Goal: Check status: Check status

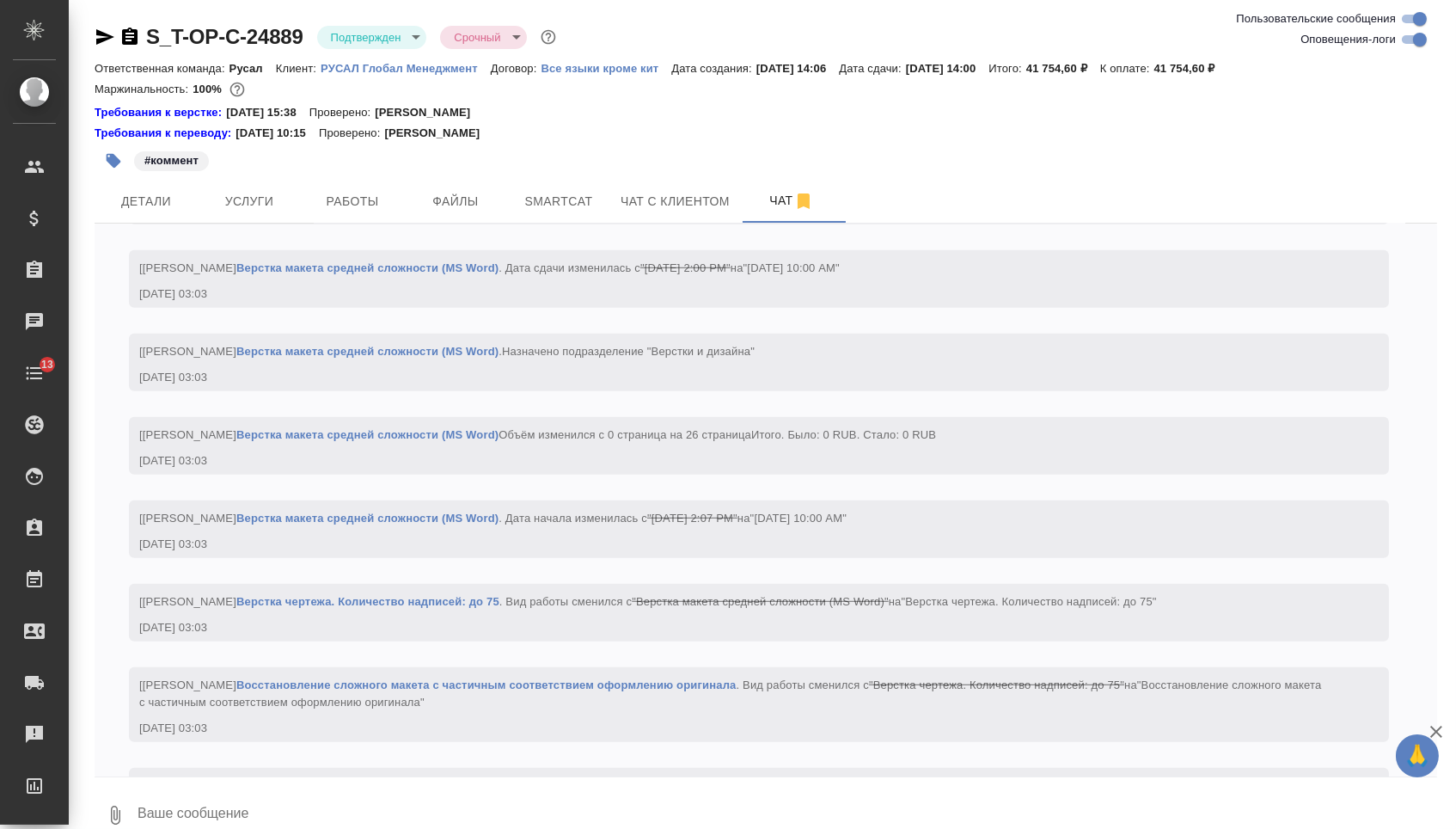
scroll to position [3039, 0]
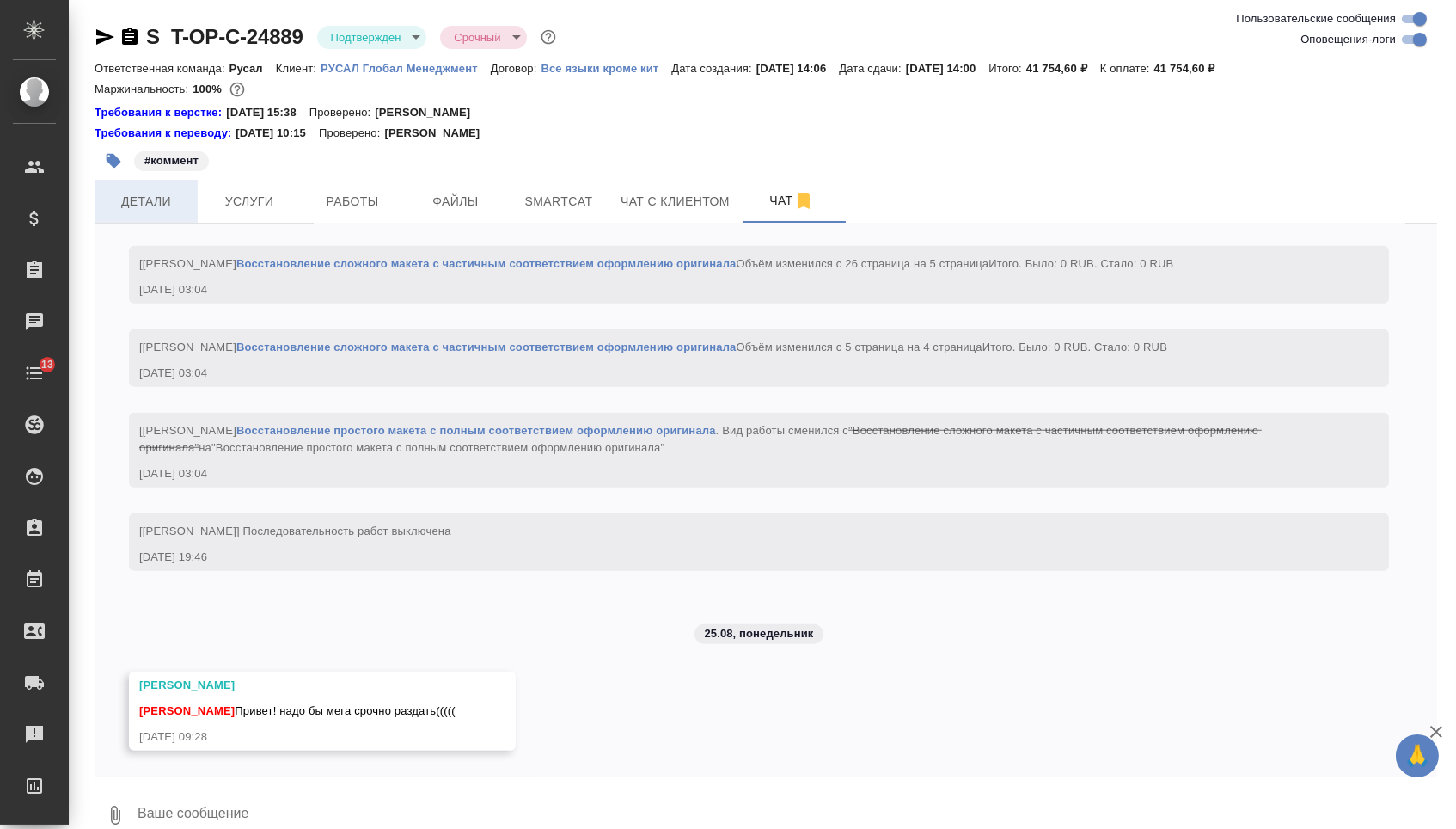
click at [156, 198] on span "Детали" at bounding box center [146, 201] width 83 height 21
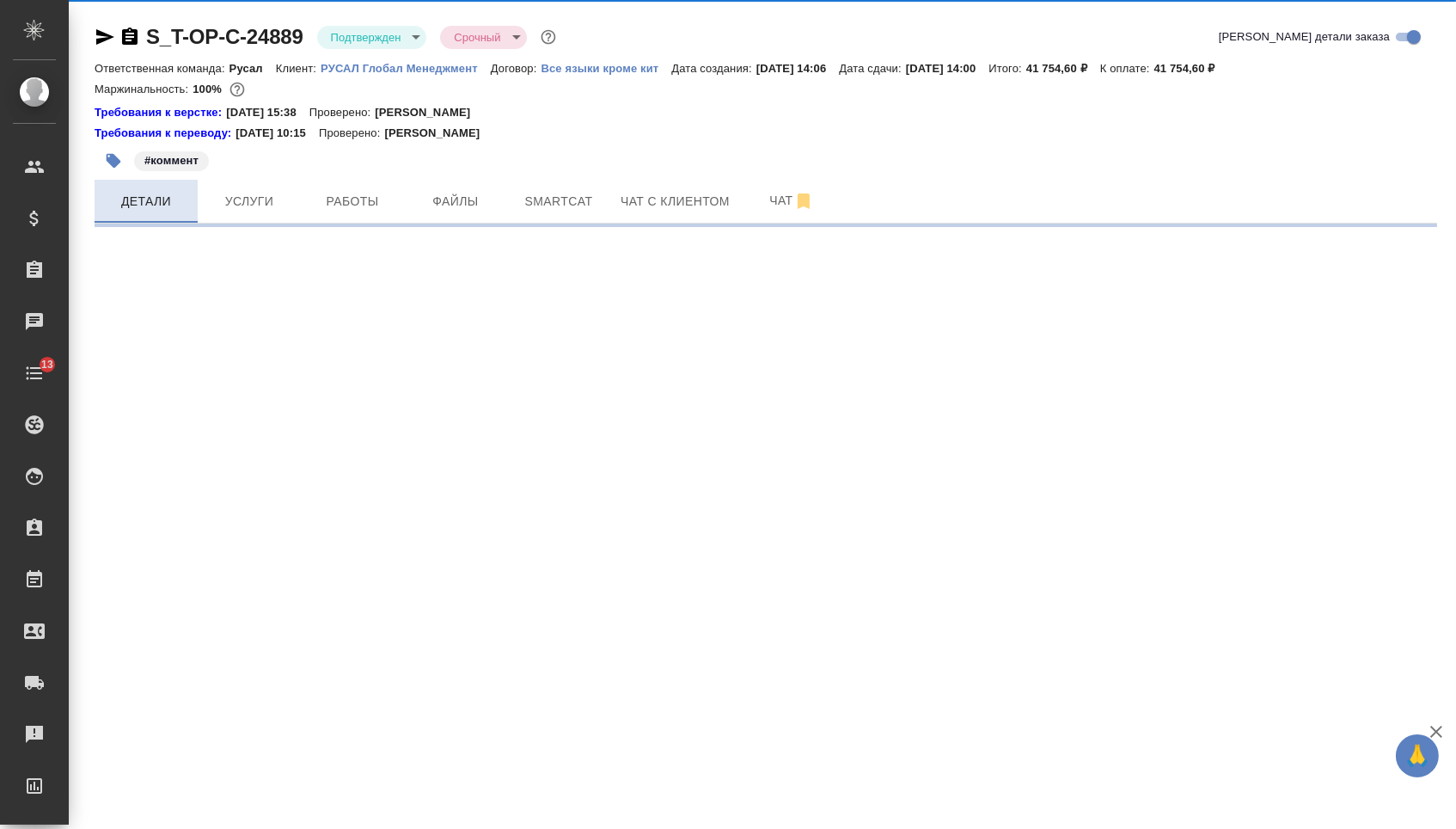
select select "RU"
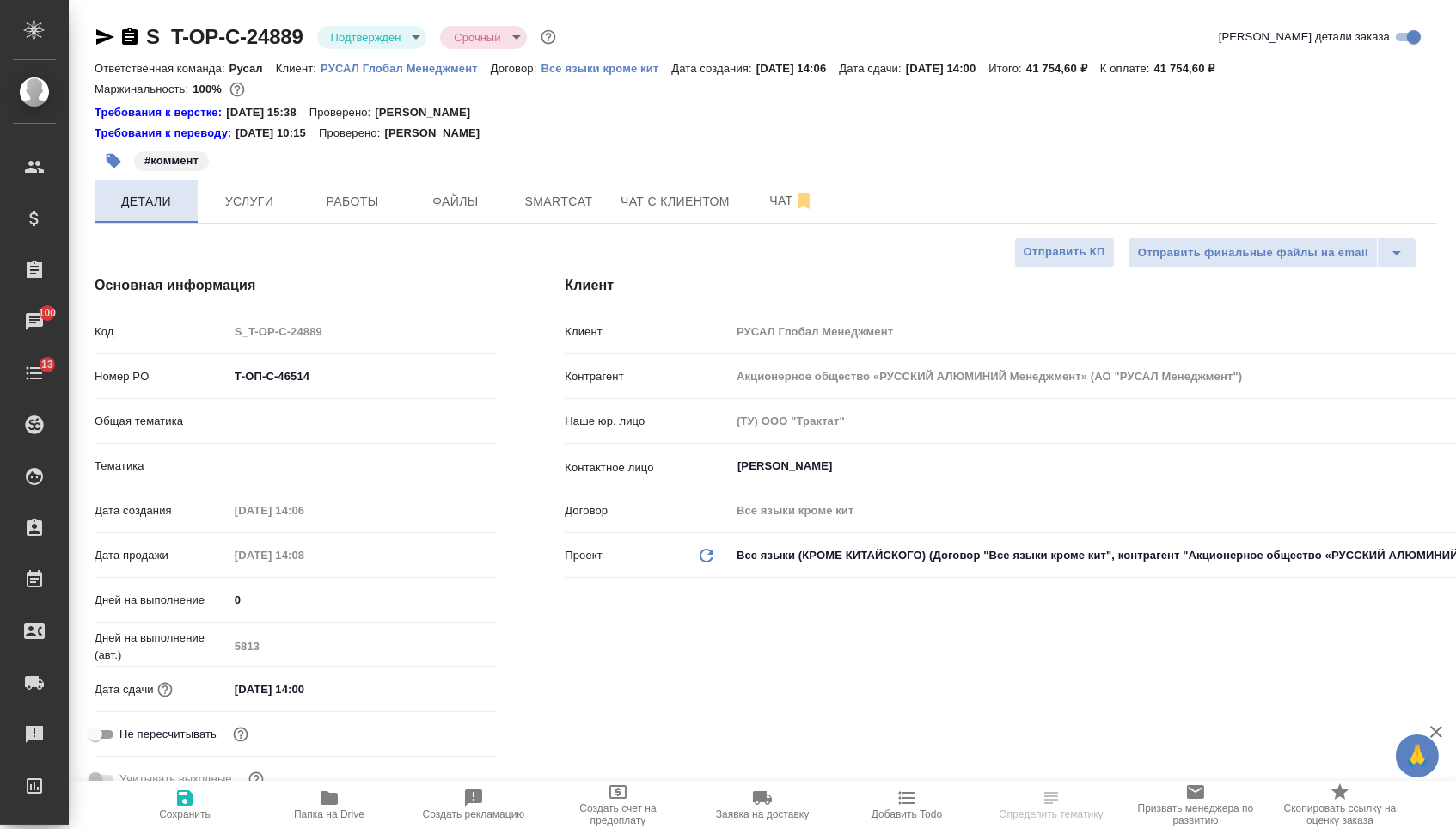
type textarea "x"
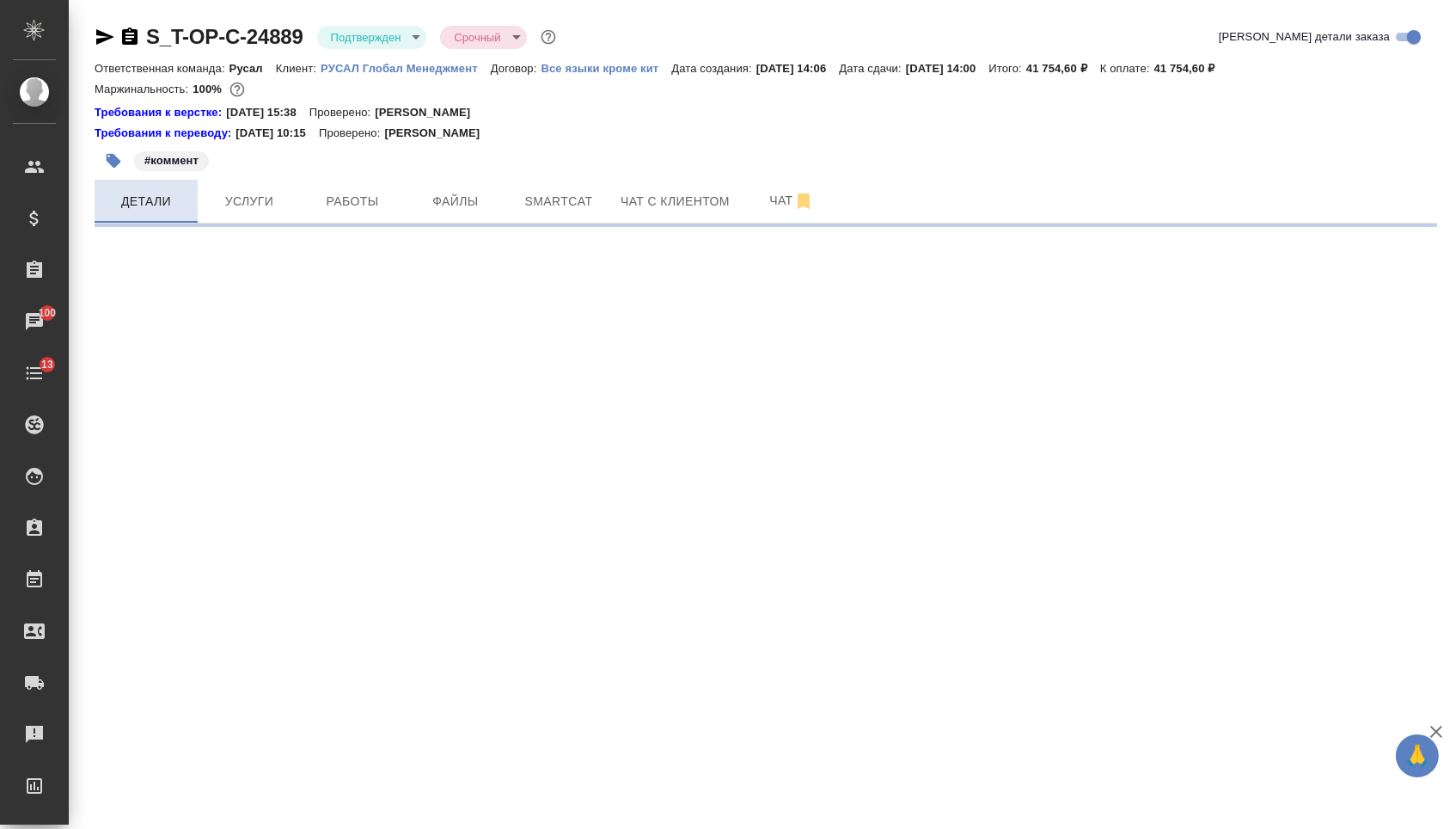
select select "RU"
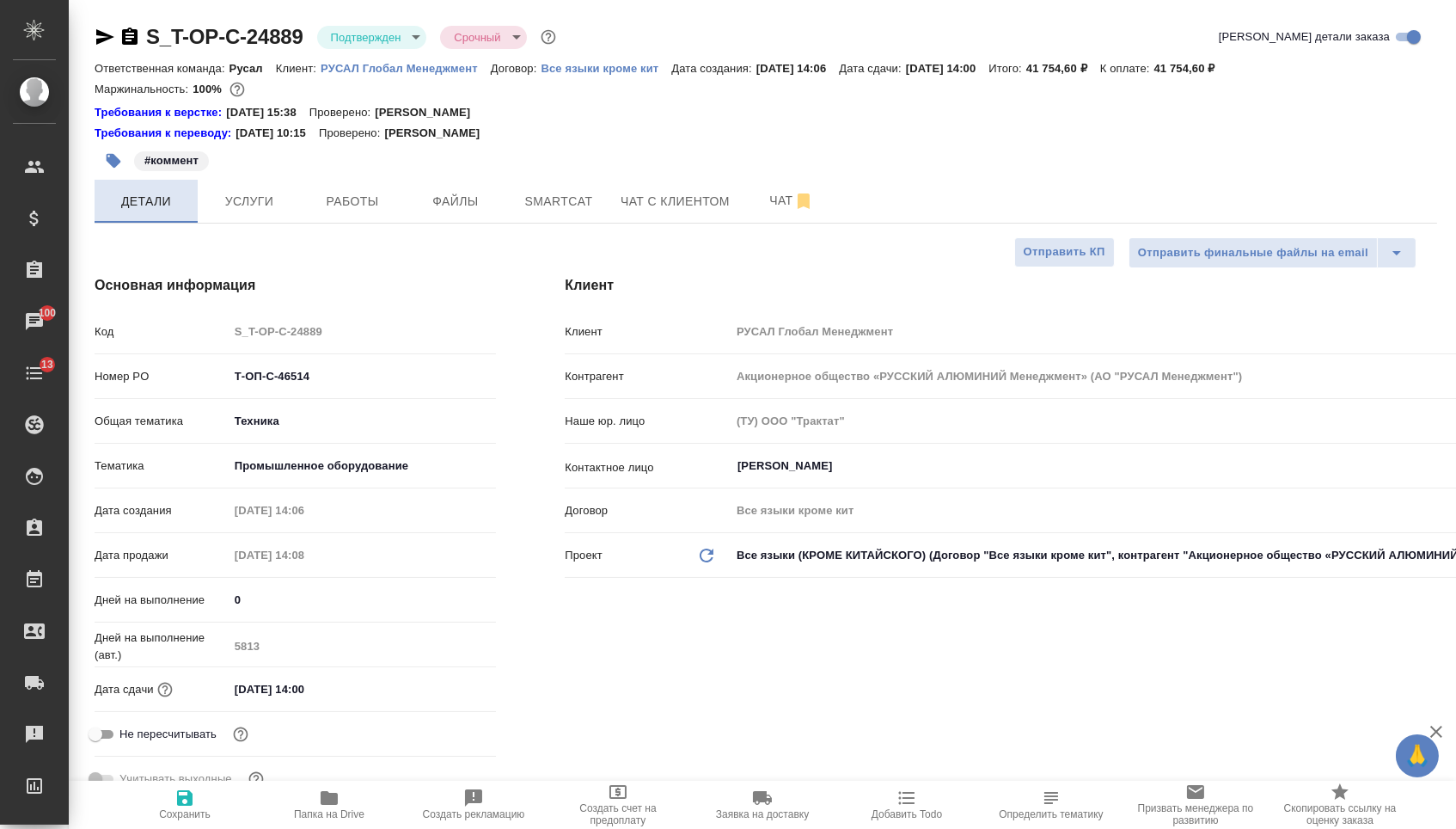
type textarea "x"
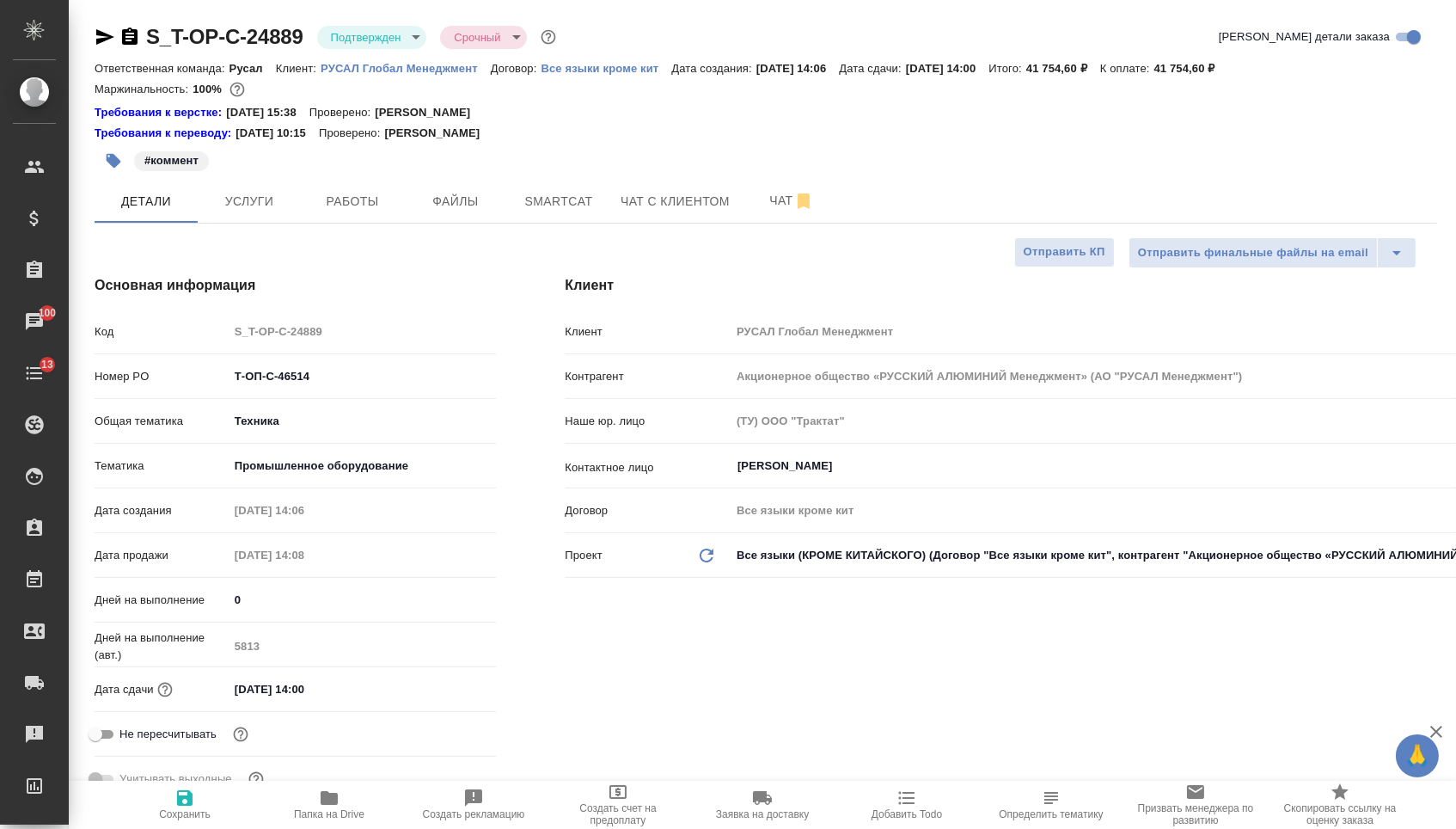
type textarea "x"
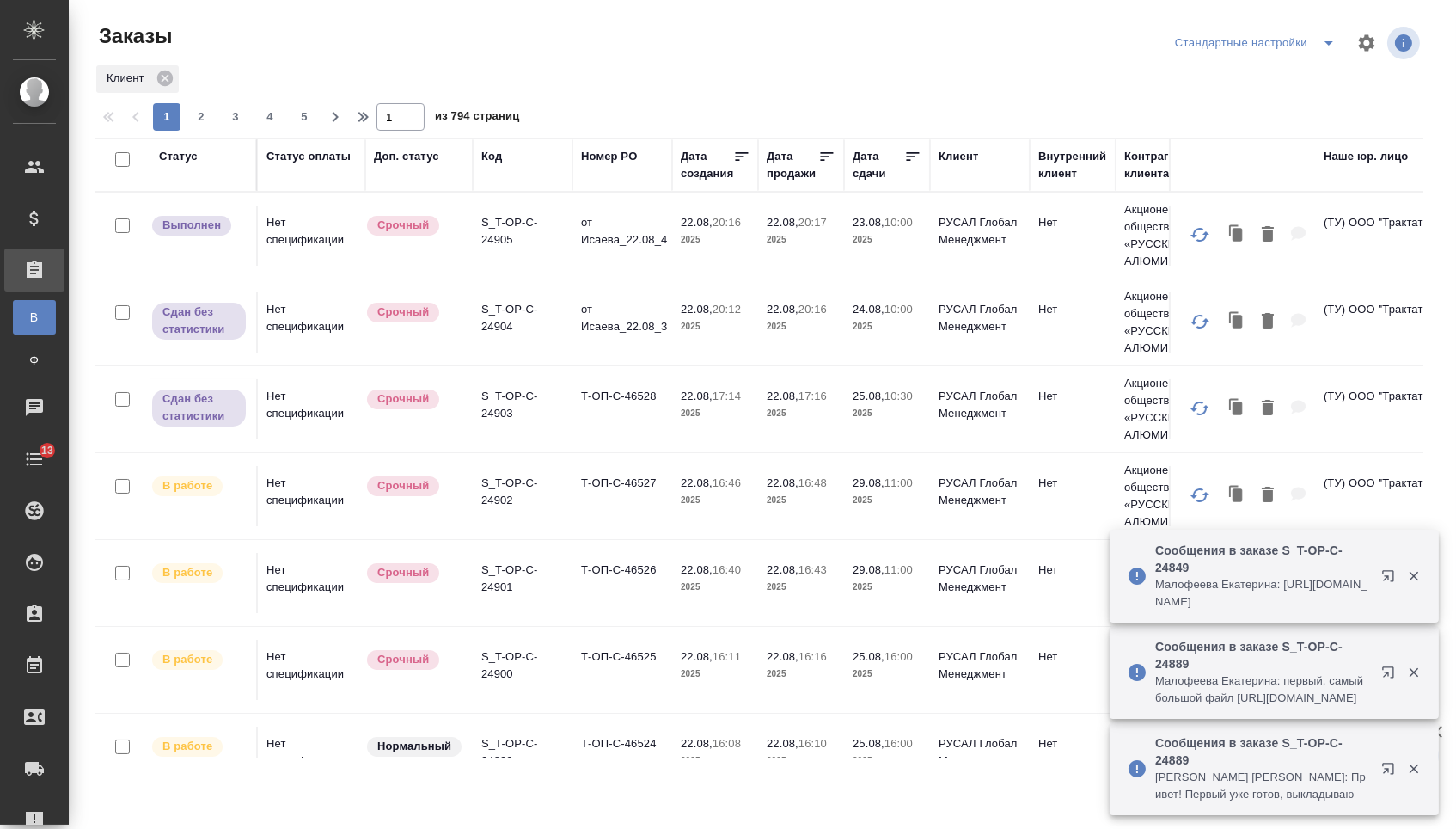
click at [876, 167] on div "Дата сдачи" at bounding box center [878, 165] width 51 height 34
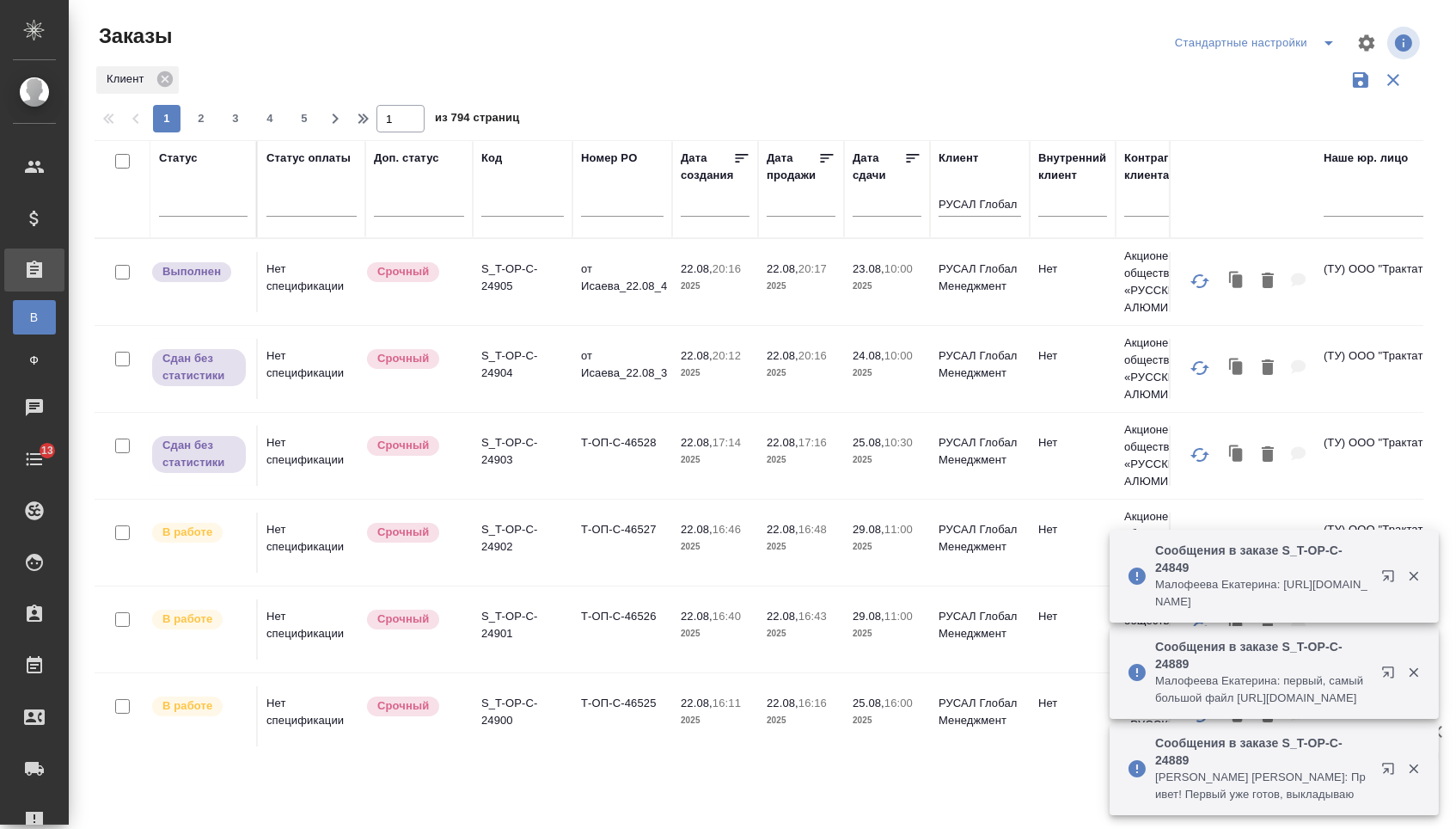
click at [876, 229] on div at bounding box center [887, 208] width 69 height 43
click at [877, 215] on input "text" at bounding box center [892, 202] width 58 height 24
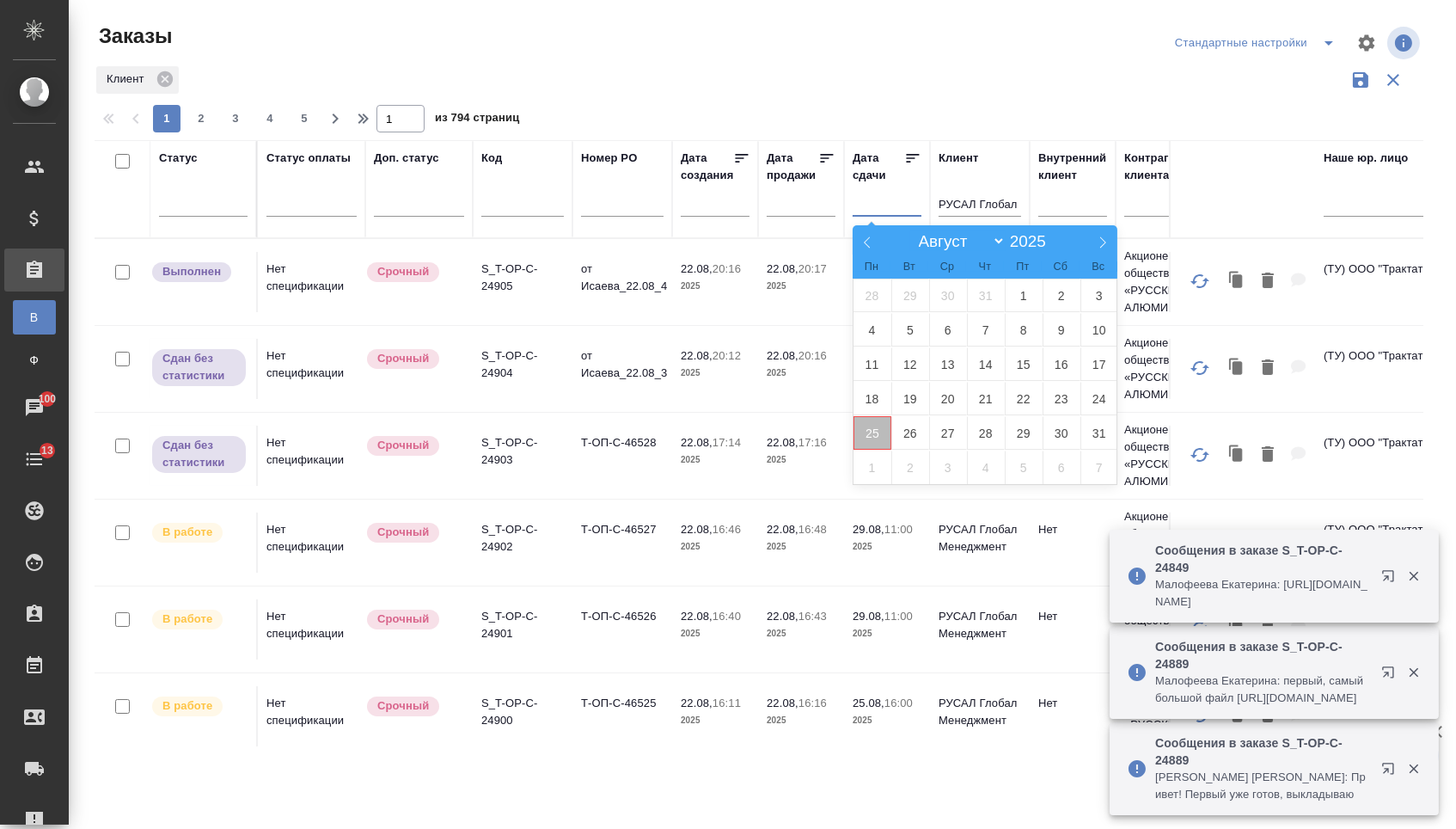
click at [876, 437] on span "25" at bounding box center [872, 433] width 38 height 34
type div "[DATE]T21:00:00.000Z"
click at [912, 437] on span "26" at bounding box center [910, 433] width 38 height 34
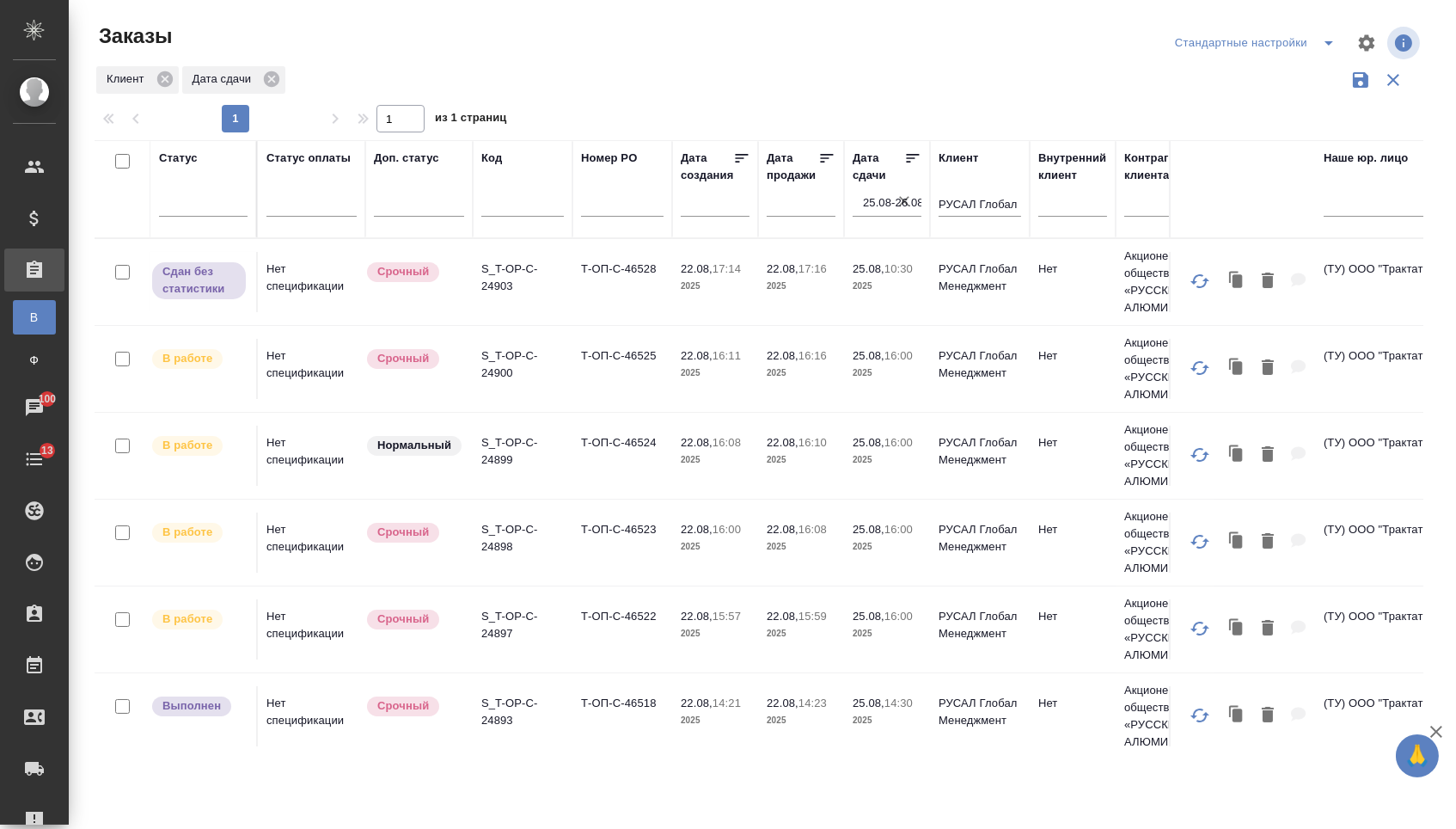
click at [907, 165] on icon at bounding box center [913, 158] width 17 height 17
